Goal: Task Accomplishment & Management: Use online tool/utility

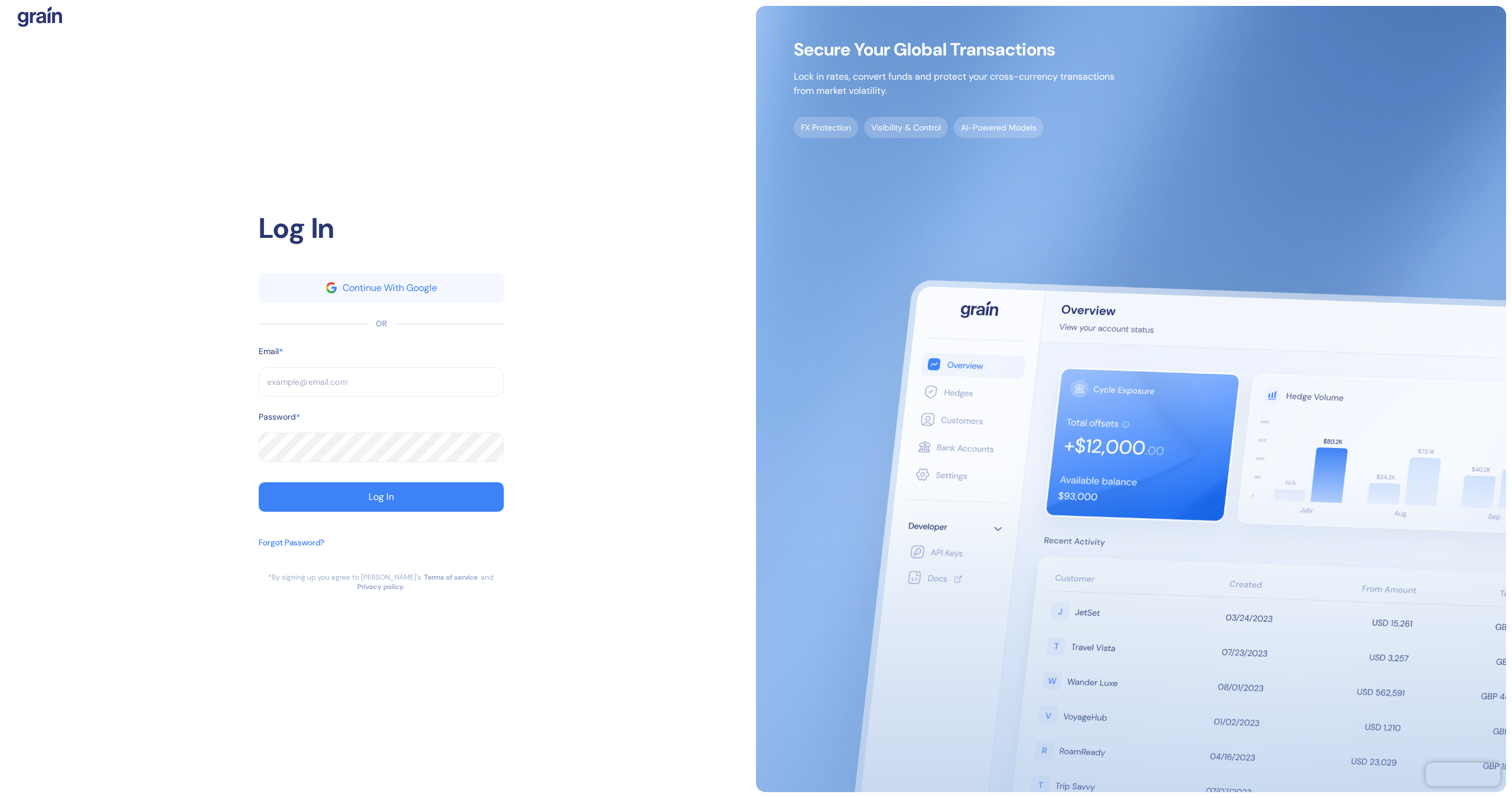
click at [360, 397] on input "text" at bounding box center [381, 381] width 245 height 30
type input "[EMAIL_ADDRESS][DOMAIN_NAME]"
click at [405, 500] on button "Log In" at bounding box center [381, 497] width 245 height 30
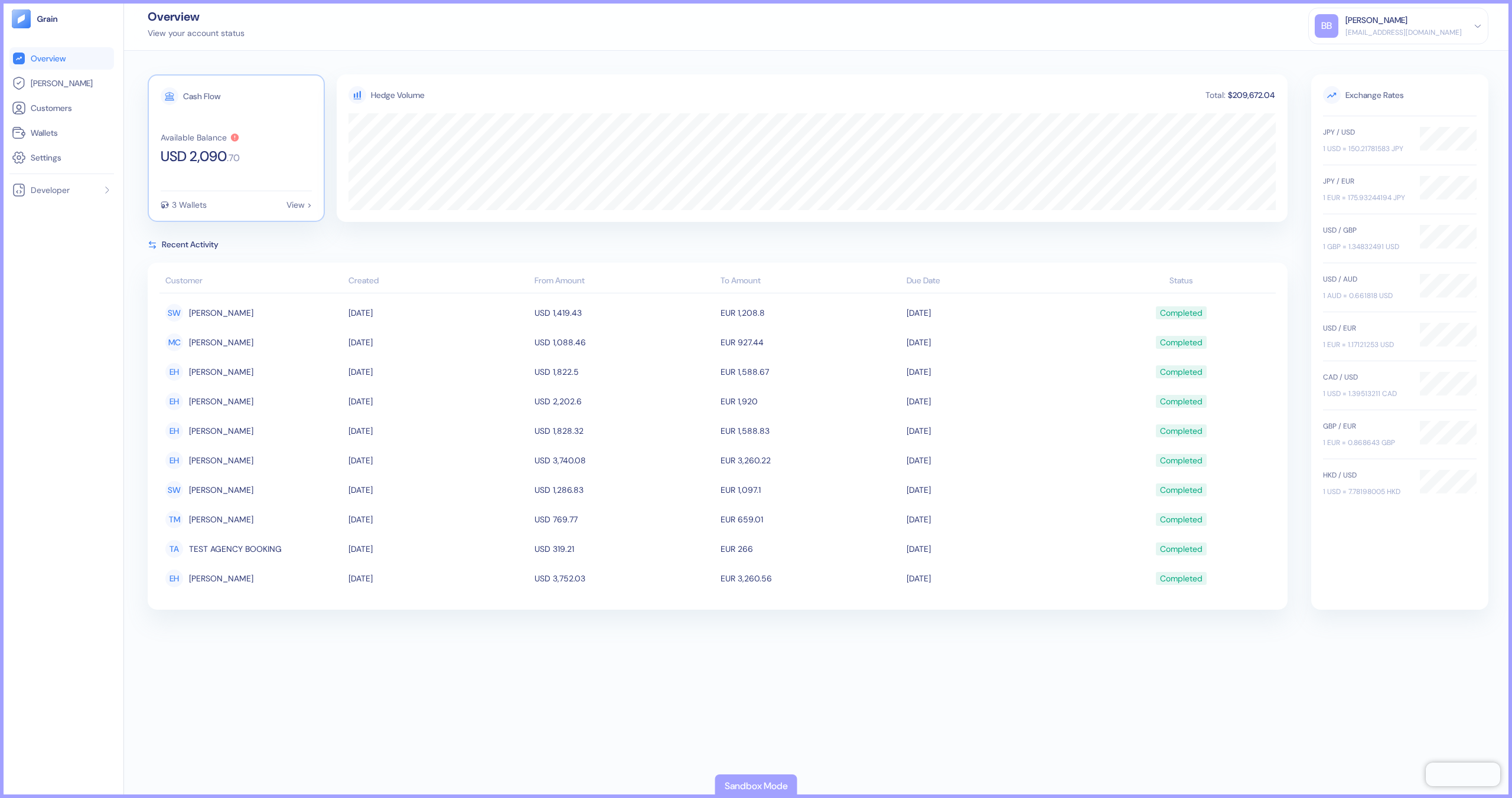
click at [233, 137] on icon at bounding box center [235, 137] width 8 height 8
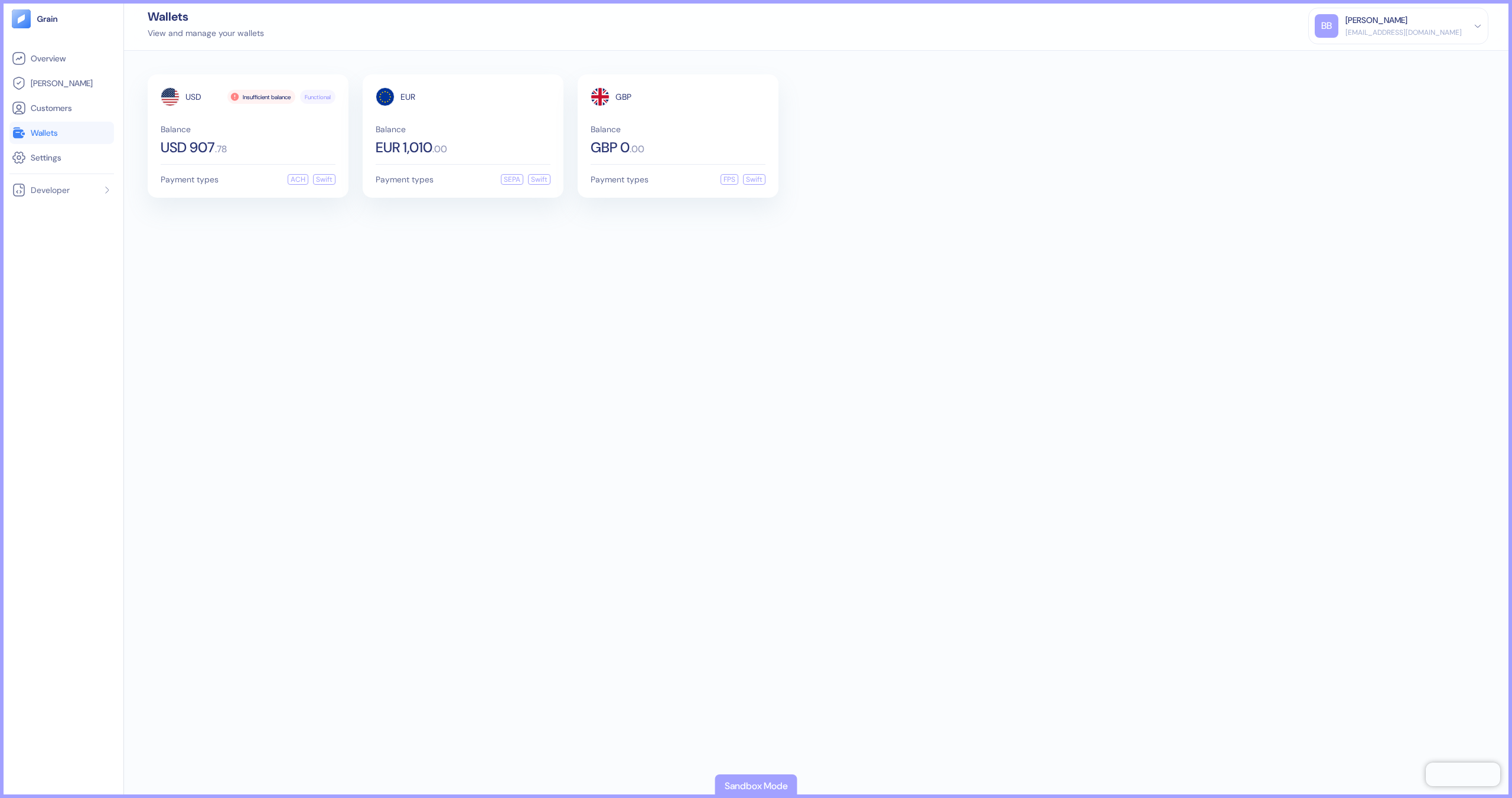
click at [219, 290] on div "USD Insufficient balance Functional Balance USD 907 . 78 Payment types ACH Swif…" at bounding box center [818, 424] width 1388 height 748
click at [68, 181] on li "Developer" at bounding box center [62, 190] width 104 height 22
click at [59, 237] on icon at bounding box center [57, 236] width 5 height 5
